Goal: Find specific page/section: Find specific page/section

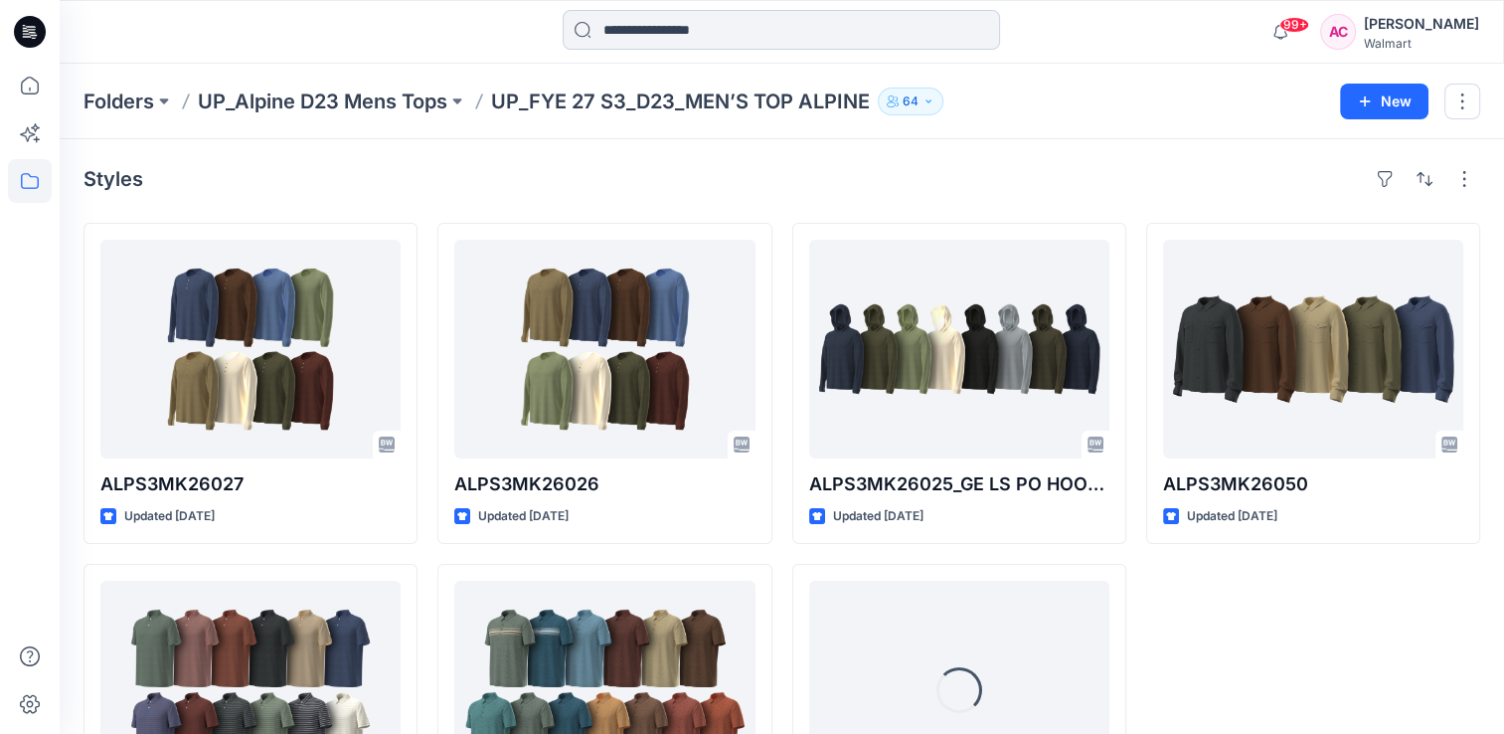
click at [700, 34] on input at bounding box center [781, 30] width 437 height 40
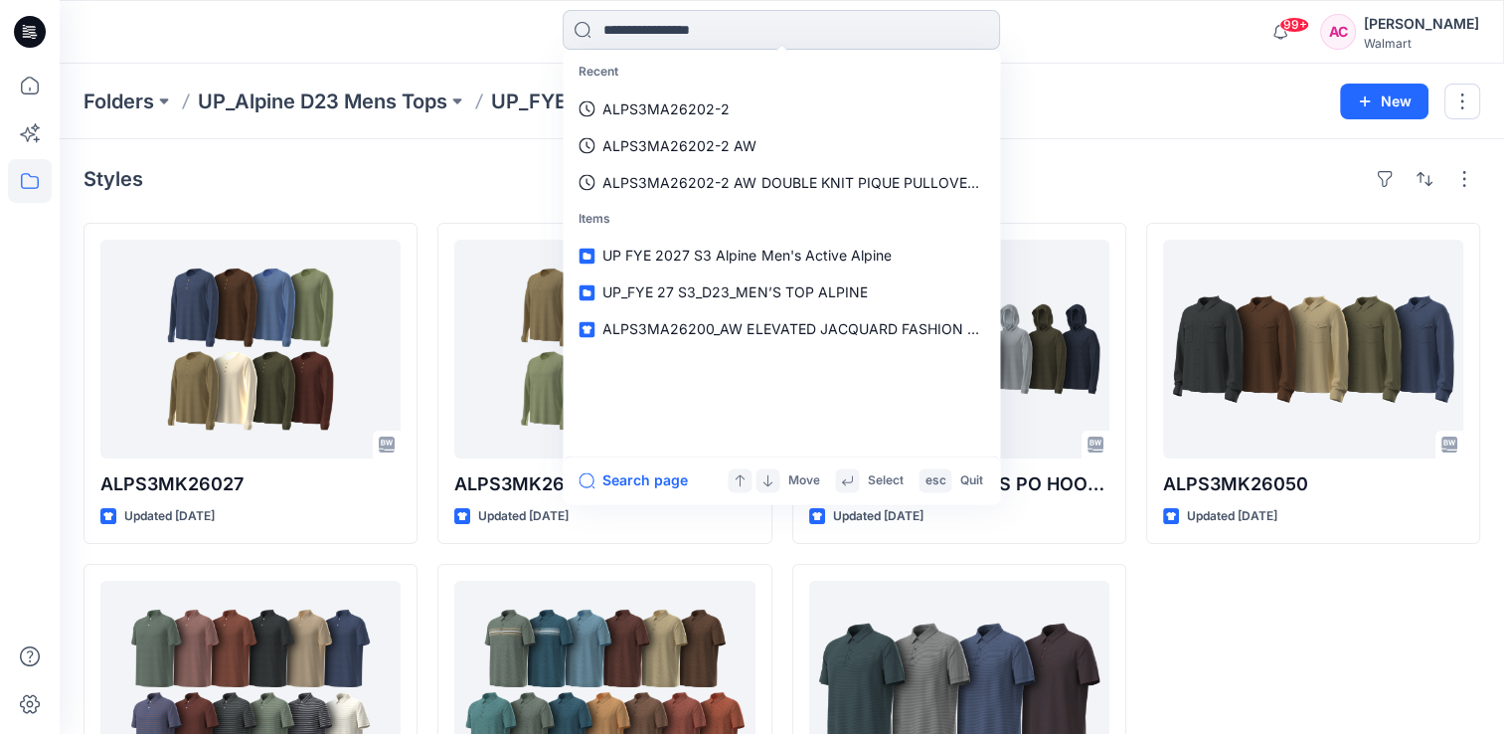
paste input "**********"
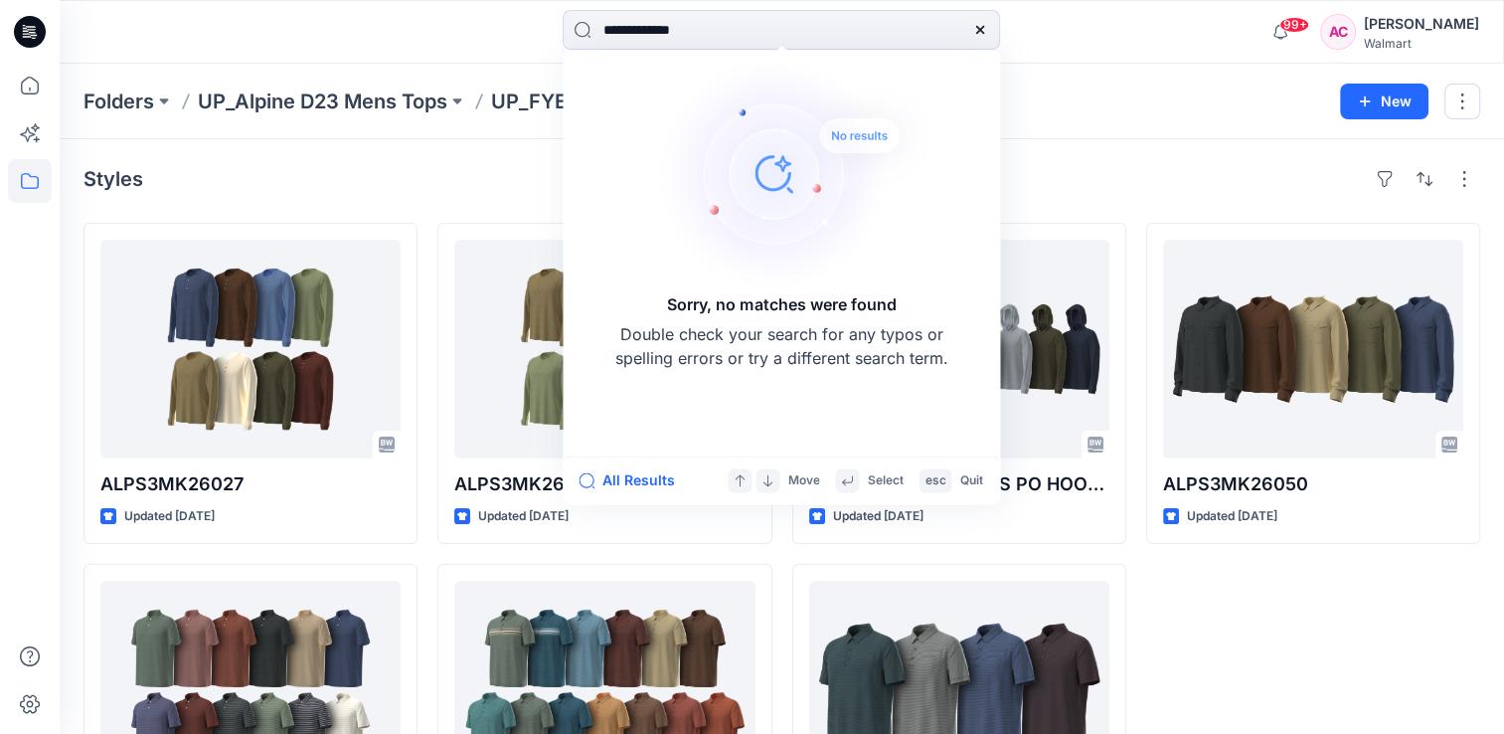
type input "**********"
click at [756, 28] on icon at bounding box center [980, 30] width 16 height 16
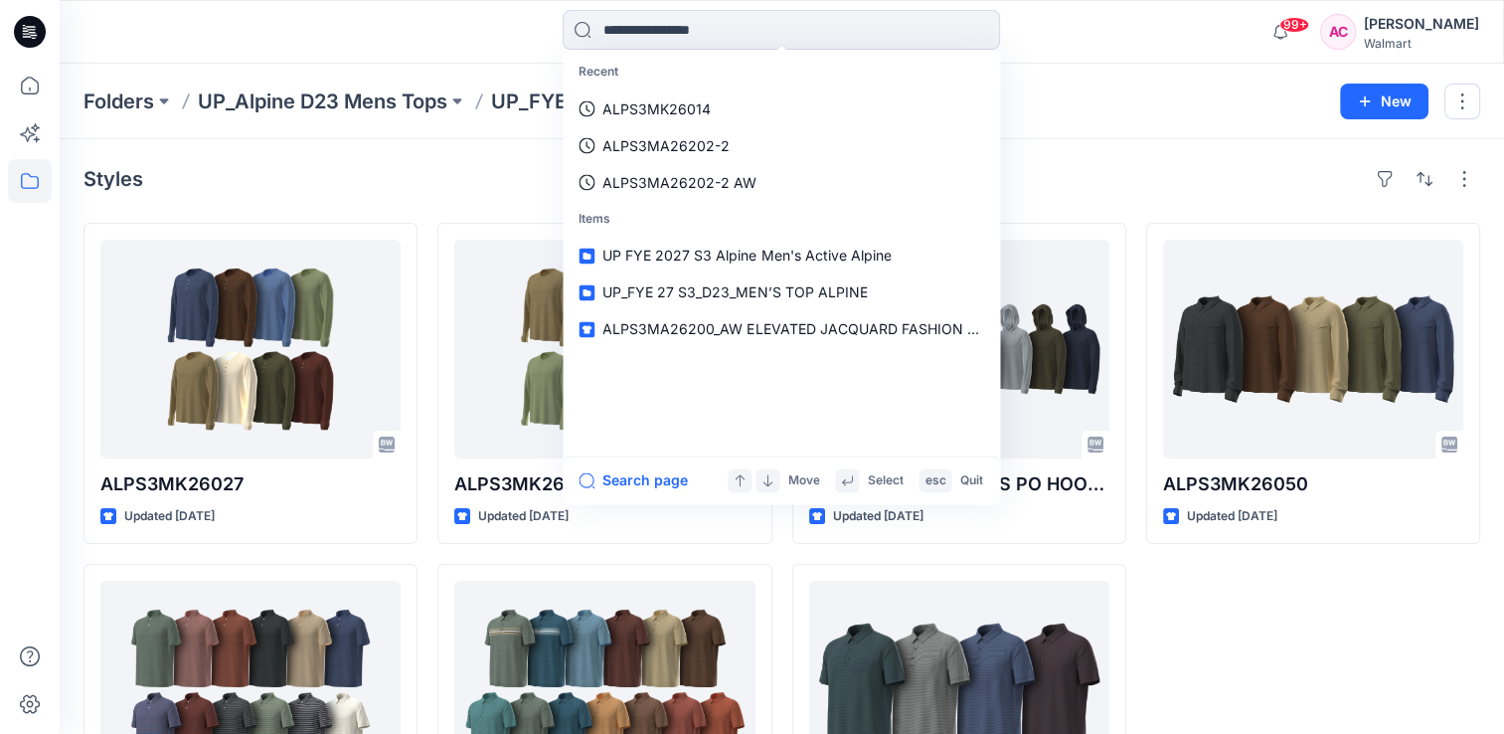
click at [428, 169] on div "Styles" at bounding box center [781, 179] width 1397 height 32
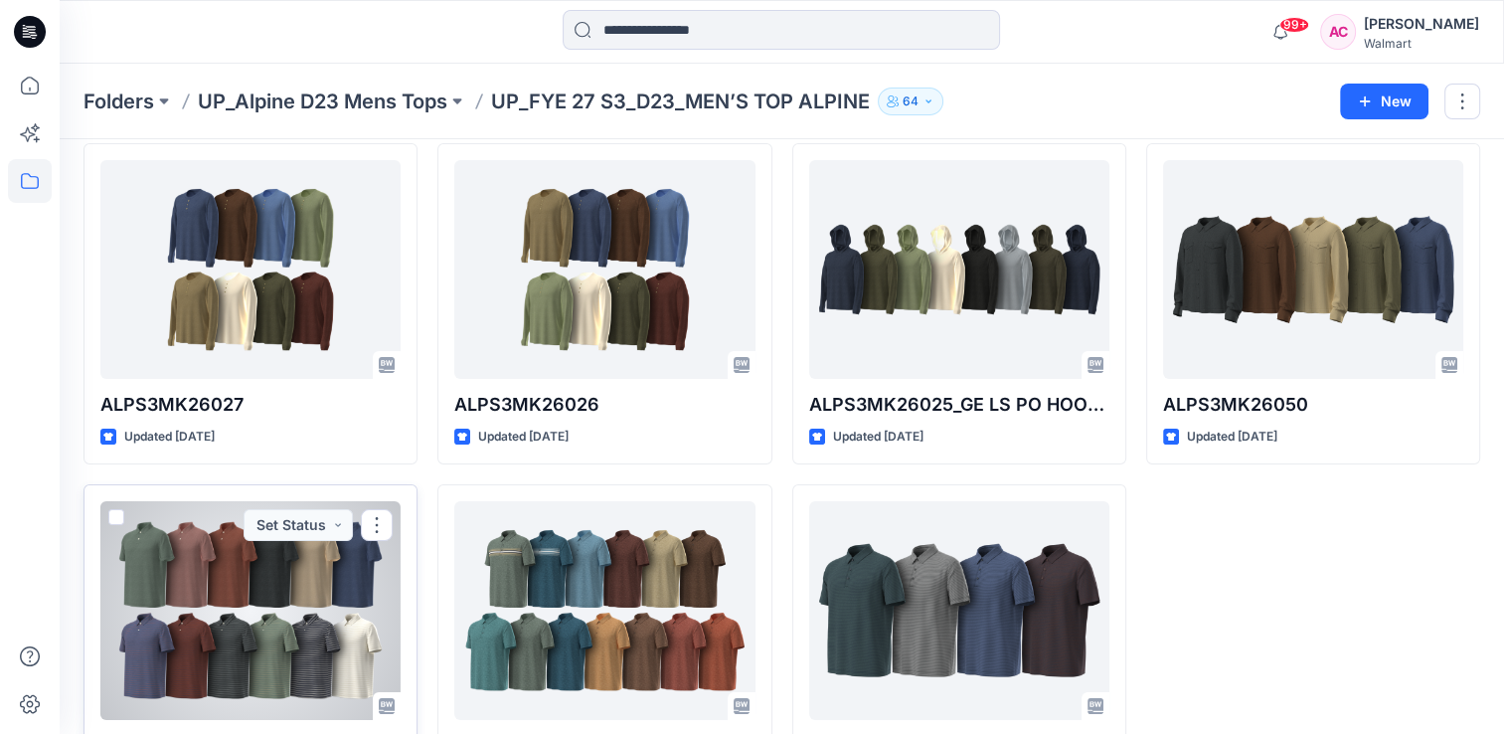
scroll to position [73, 0]
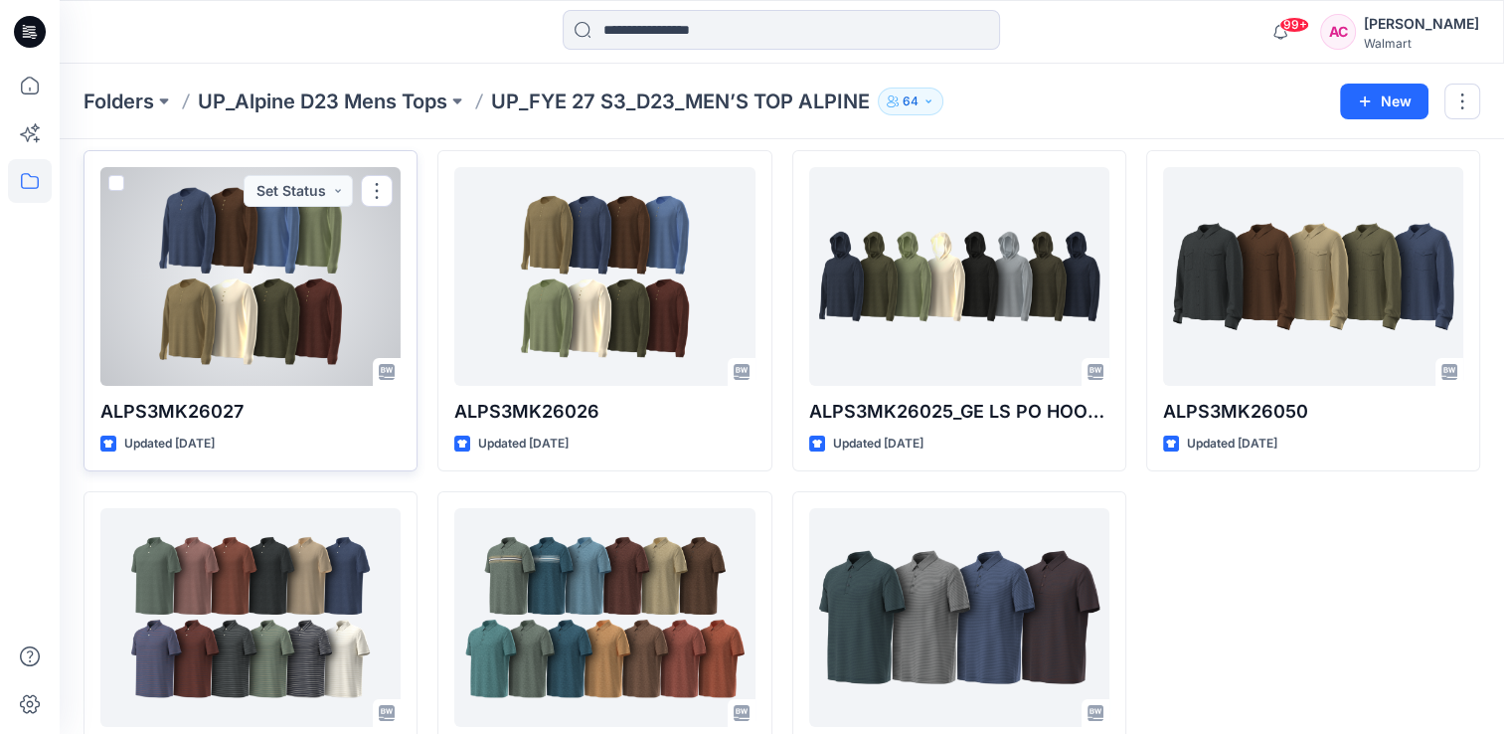
click at [326, 302] on div at bounding box center [250, 276] width 300 height 219
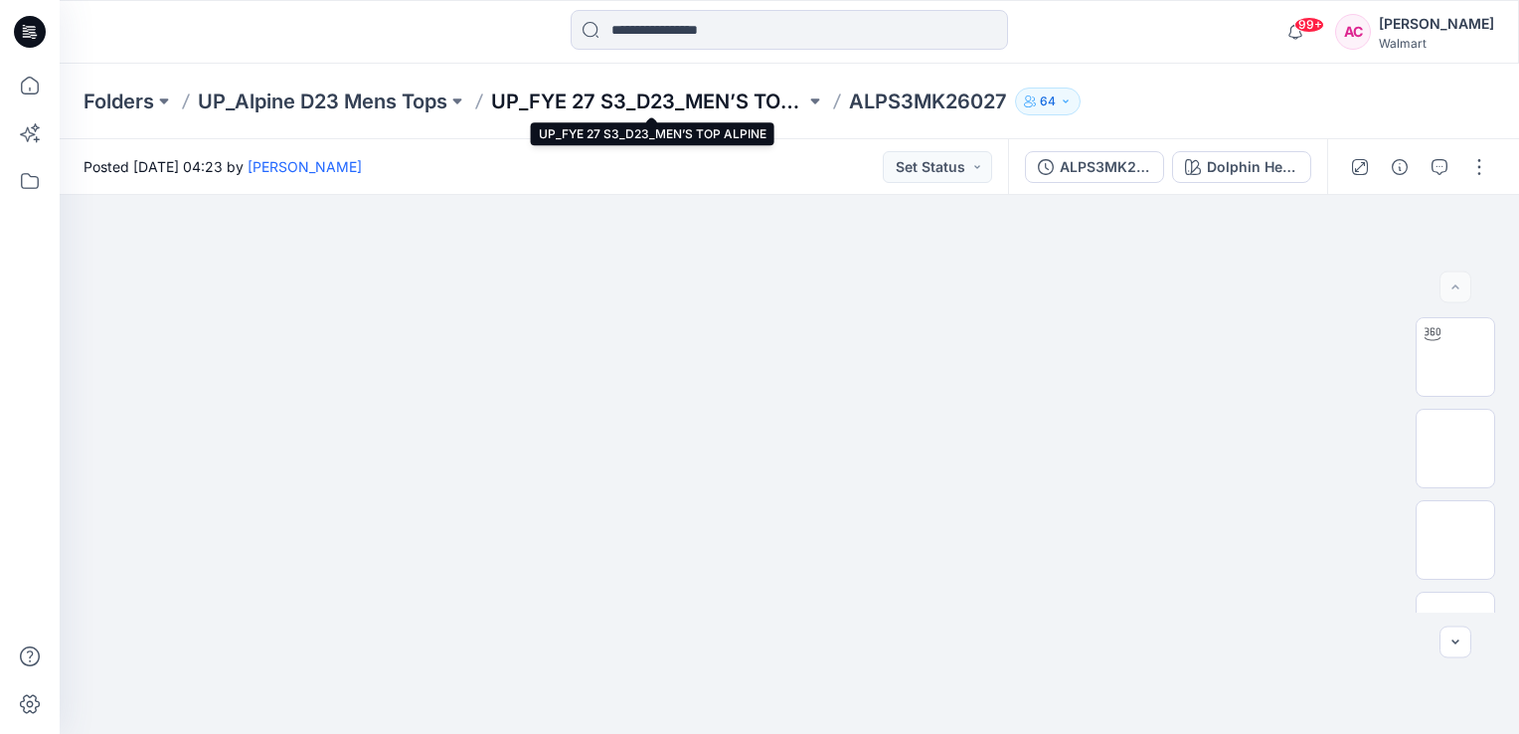
click at [696, 104] on p "UP_FYE 27 S3_D23_MEN’S TOP ALPINE" at bounding box center [648, 101] width 314 height 28
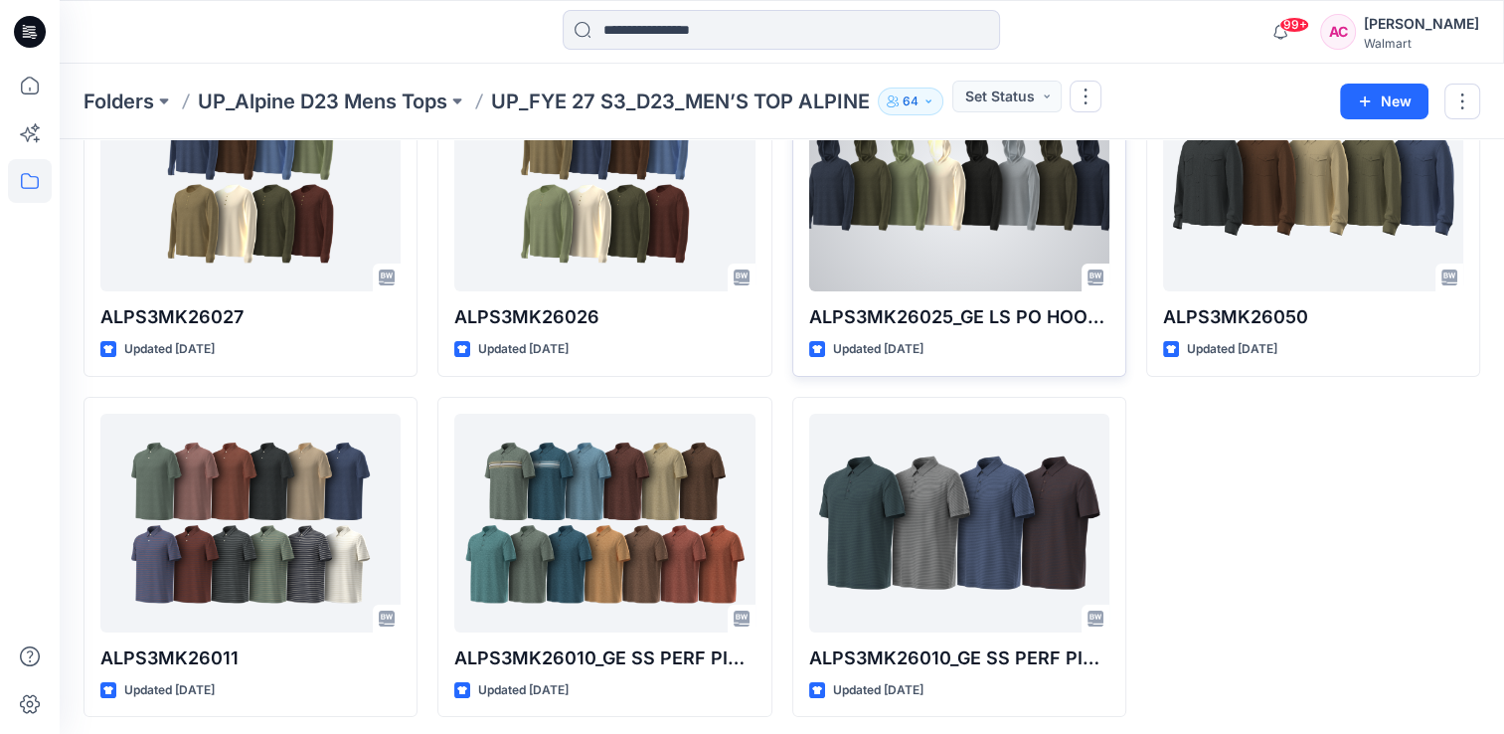
scroll to position [172, 0]
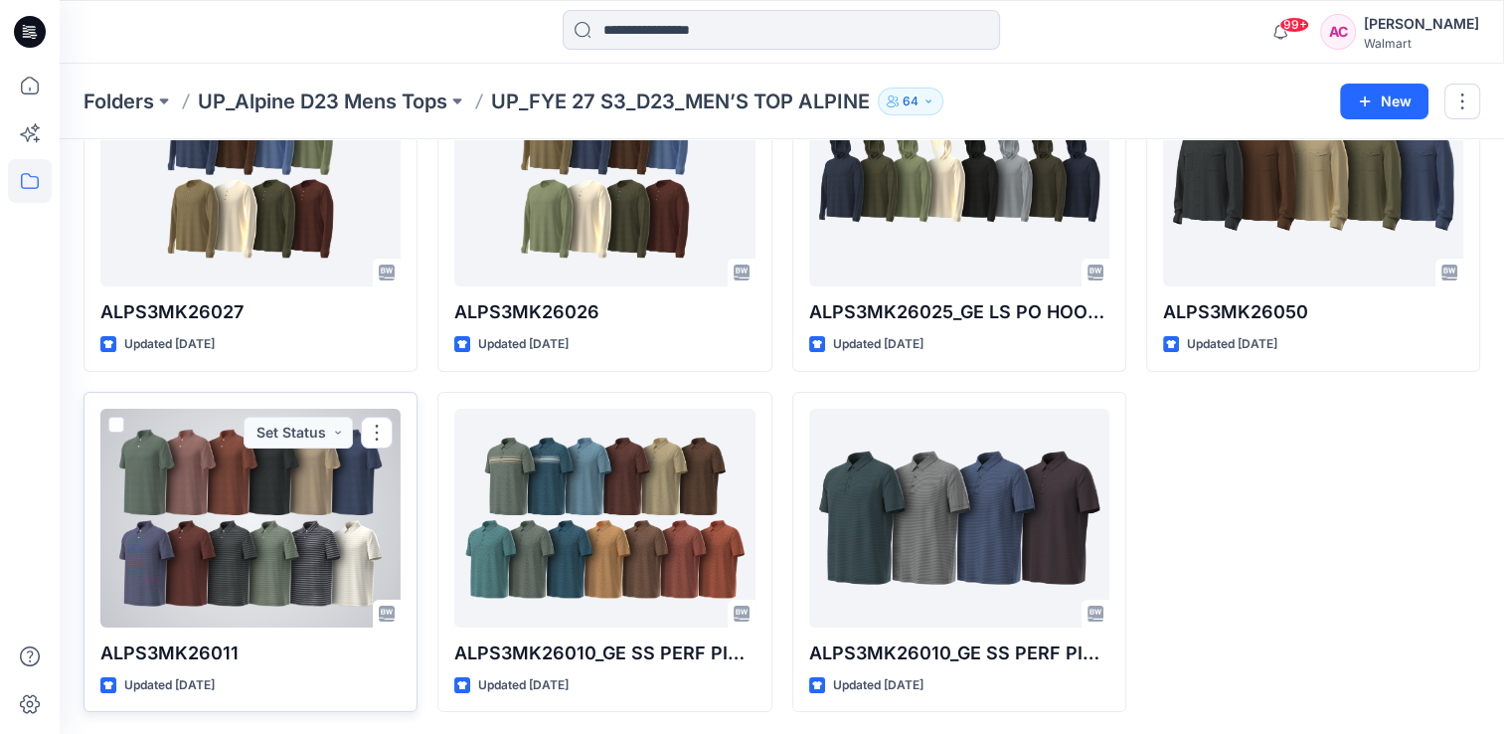
click at [323, 543] on div at bounding box center [250, 518] width 300 height 219
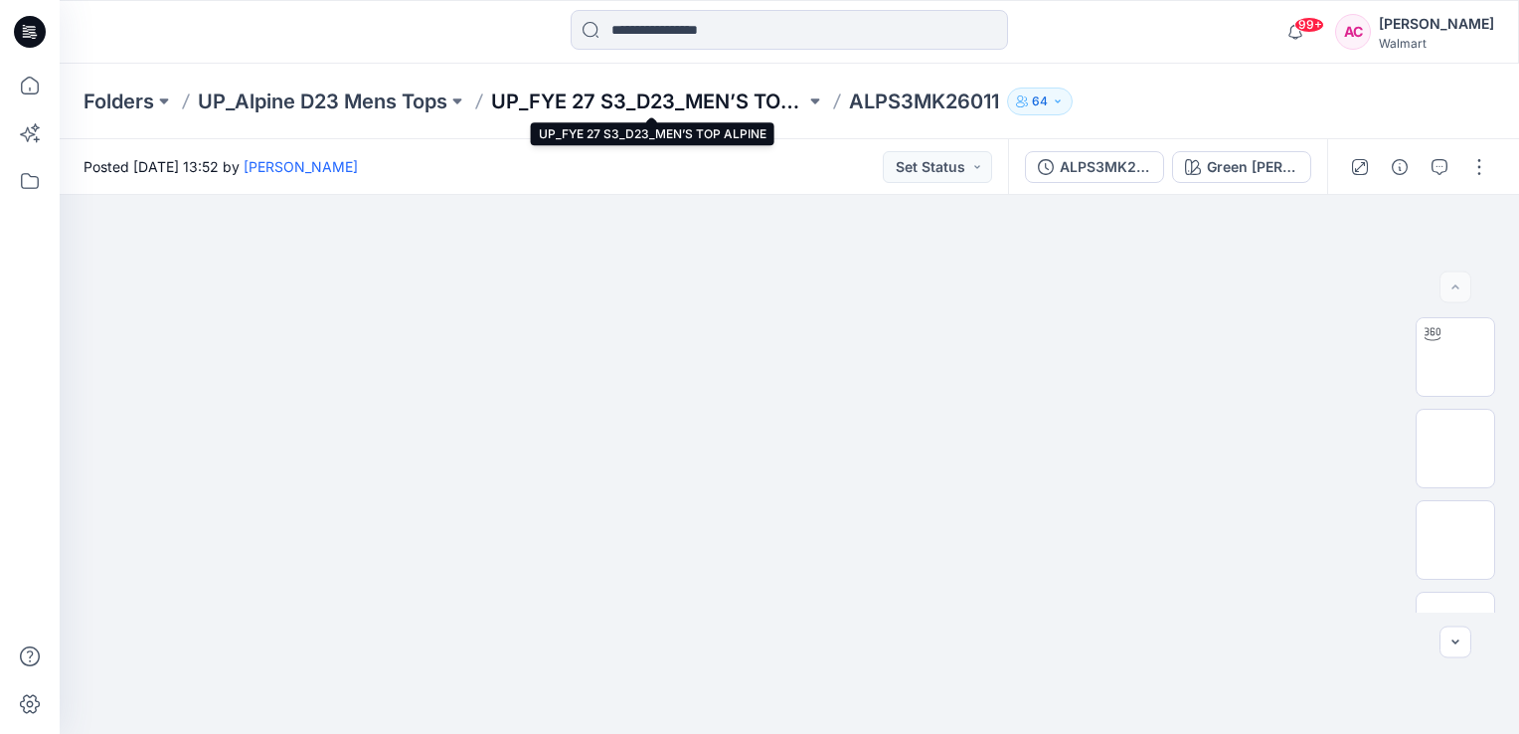
click at [721, 96] on p "UP_FYE 27 S3_D23_MEN’S TOP ALPINE" at bounding box center [648, 101] width 314 height 28
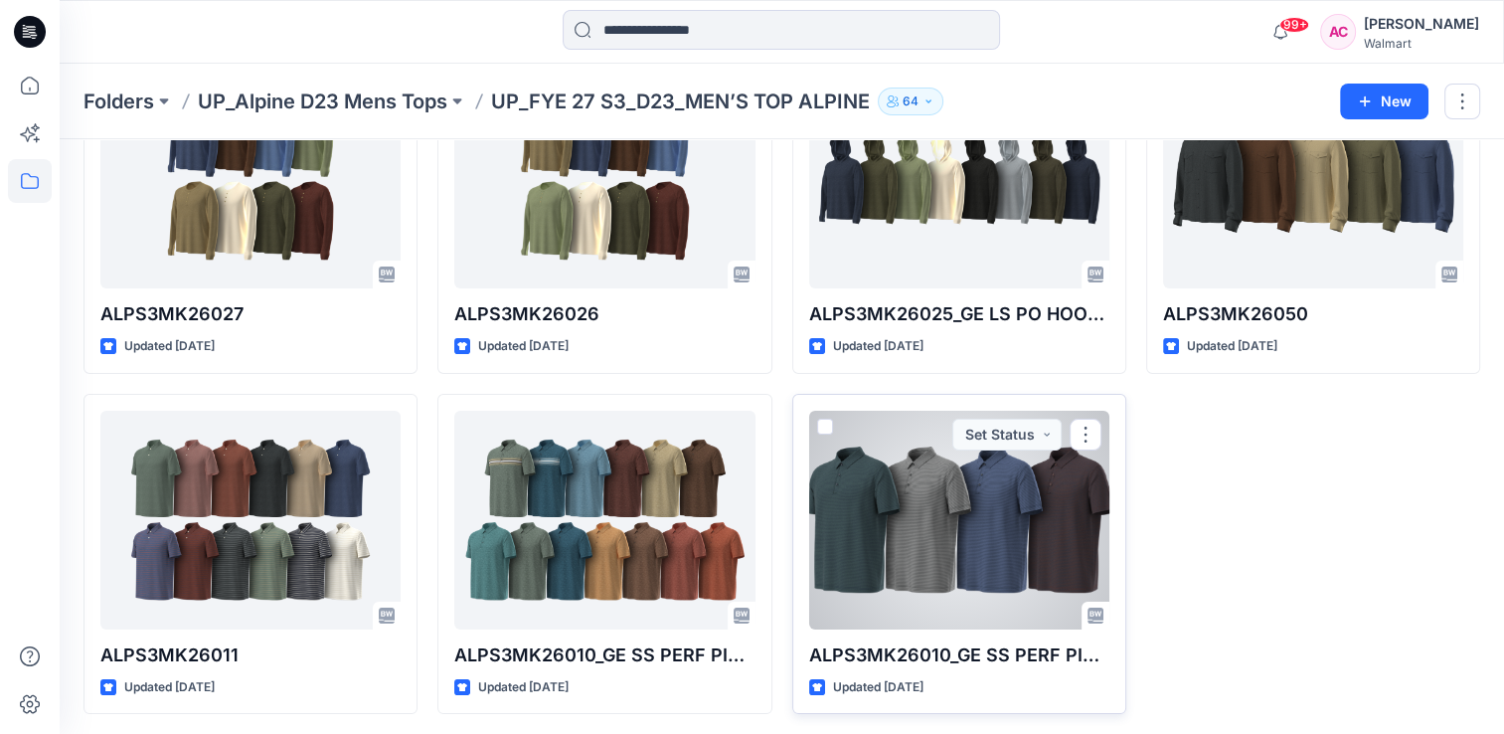
scroll to position [172, 0]
